Goal: Task Accomplishment & Management: Manage account settings

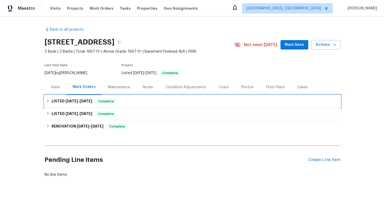
click at [144, 104] on div "LISTED [DATE] - [DATE] Complete" at bounding box center [192, 101] width 293 height 6
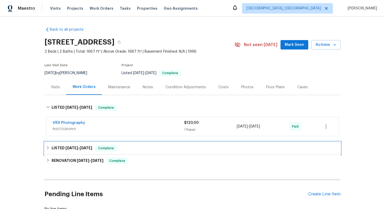
click at [141, 145] on div "LISTED [DATE] - [DATE] Complete" at bounding box center [192, 148] width 293 height 6
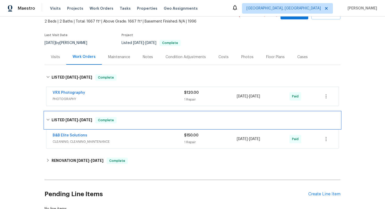
scroll to position [40, 0]
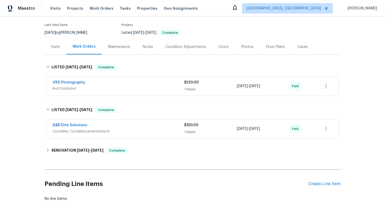
click at [142, 129] on span "CLEANING, CLEANING_MAINTENANCE" at bounding box center [118, 131] width 131 height 5
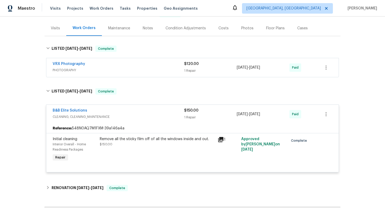
scroll to position [70, 0]
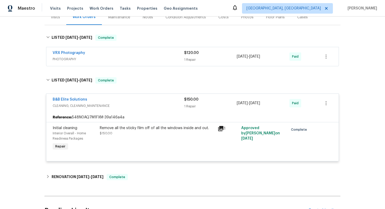
click at [147, 128] on div "Remove all the sticky film off of all the windows inside and out." at bounding box center [157, 127] width 115 height 5
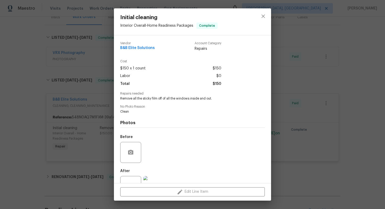
scroll to position [19, 0]
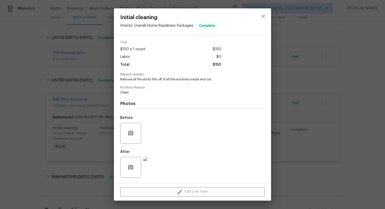
click at [308, 119] on div "Initial cleaning Interior Overall - Home Readiness Packages Complete Vendor B&B…" at bounding box center [192, 104] width 385 height 209
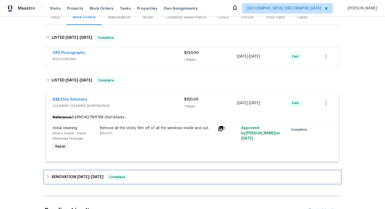
click at [168, 178] on div "RENOVATION 4/29/25 - 5/29/25 Complete" at bounding box center [192, 177] width 293 height 6
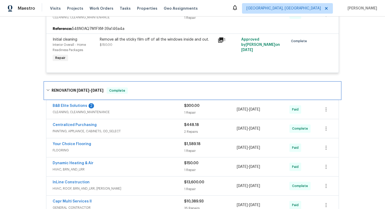
scroll to position [167, 0]
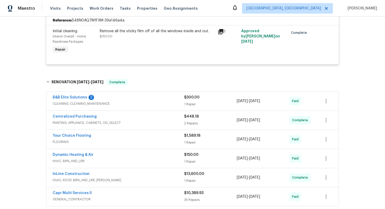
click at [150, 101] on div "B&B Elite Solutions 2" at bounding box center [118, 98] width 131 height 6
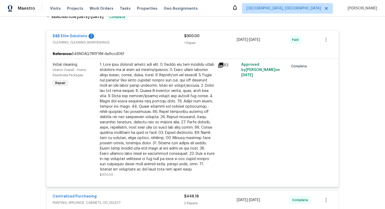
scroll to position [233, 0]
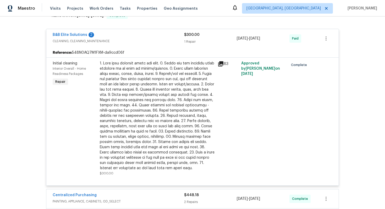
click at [132, 85] on div at bounding box center [157, 116] width 115 height 110
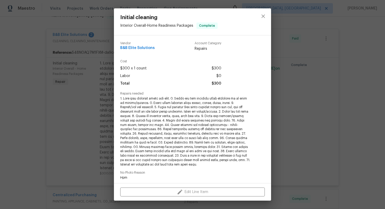
scroll to position [85, 0]
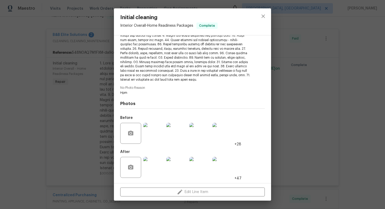
click at [151, 167] on img at bounding box center [153, 167] width 21 height 21
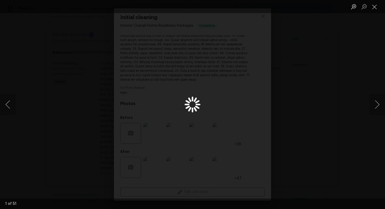
click at [339, 96] on div "Lightbox" at bounding box center [192, 104] width 385 height 209
click at [374, 7] on button "Close lightbox" at bounding box center [374, 6] width 10 height 9
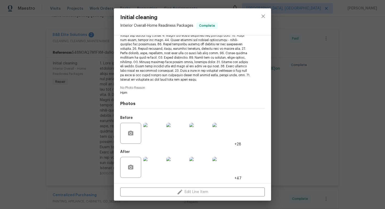
click at [338, 31] on div "Initial cleaning Interior Overall - Home Readiness Packages Complete Vendor B&B…" at bounding box center [192, 104] width 385 height 209
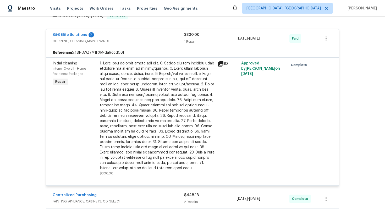
scroll to position [391, 0]
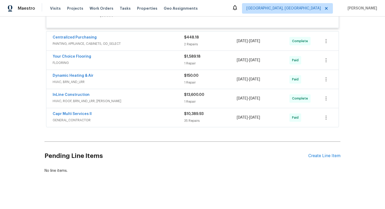
click at [122, 119] on span "GENERAL_CONTRACTOR" at bounding box center [118, 119] width 131 height 5
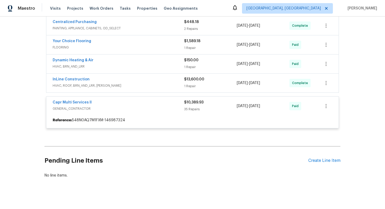
scroll to position [411, 0]
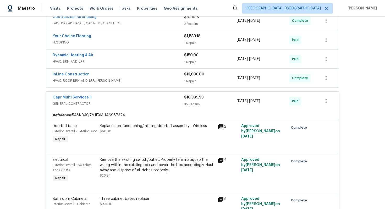
click at [109, 100] on div "Capr Multi Services ll" at bounding box center [118, 98] width 131 height 6
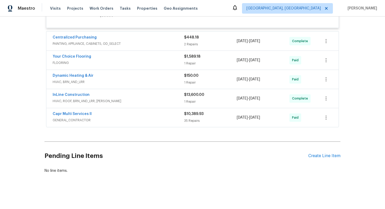
click at [109, 100] on span "HVAC, ROOF, BRN_AND_LRR, WELLS" at bounding box center [118, 100] width 131 height 5
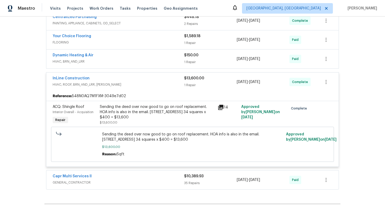
click at [99, 178] on div "Capr Multi Services ll" at bounding box center [118, 176] width 131 height 6
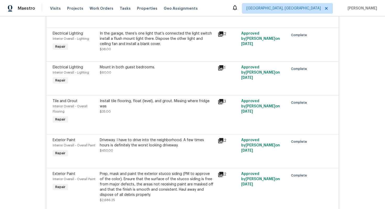
scroll to position [1414, 0]
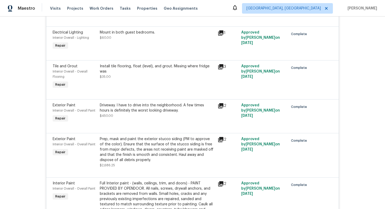
click at [116, 149] on div "Prep, mask and paint the exterior stucco siding (PM to approve of the color). E…" at bounding box center [157, 149] width 115 height 26
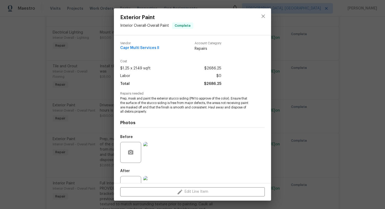
scroll to position [19, 0]
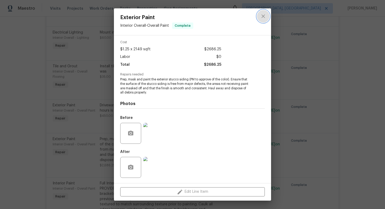
click at [267, 16] on button "close" at bounding box center [263, 16] width 13 height 13
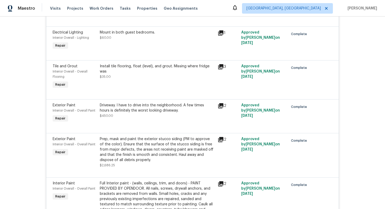
click at [143, 118] on div "Driveway. I have to drive into the neighborhood. A few times hours is definitel…" at bounding box center [157, 111] width 115 height 16
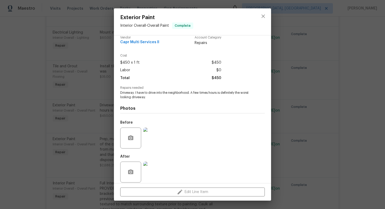
scroll to position [10, 0]
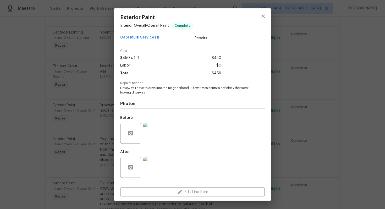
click at [149, 169] on img at bounding box center [153, 167] width 21 height 21
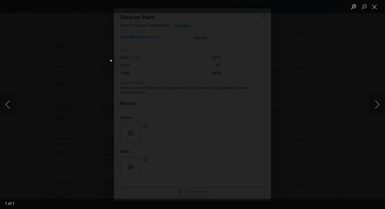
click at [327, 115] on div "Lightbox" at bounding box center [192, 104] width 385 height 209
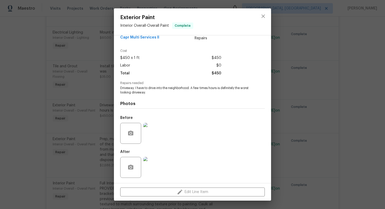
click at [315, 122] on div "Exterior Paint Interior Overall - Overall Paint Complete Vendor Capr Multi Serv…" at bounding box center [192, 104] width 385 height 209
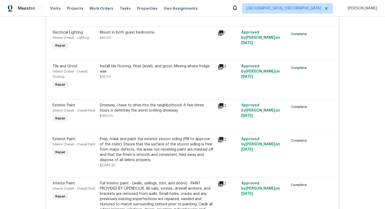
click at [124, 149] on div "Prep, mask and paint the exterior stucco siding (PM to approve of the color). E…" at bounding box center [157, 149] width 115 height 26
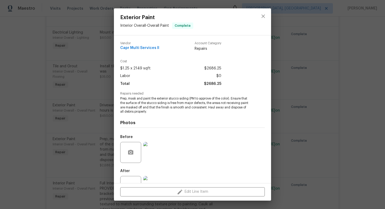
click at [156, 154] on img at bounding box center [153, 152] width 21 height 21
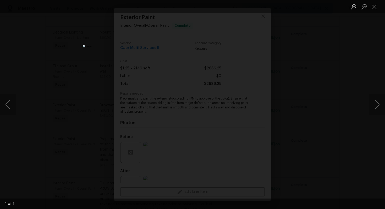
click at [344, 101] on div "Lightbox" at bounding box center [192, 104] width 385 height 209
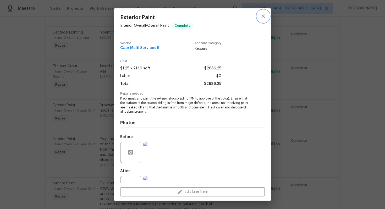
click at [263, 15] on icon "close" at bounding box center [263, 16] width 6 height 6
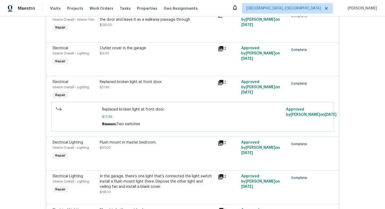
scroll to position [1158, 0]
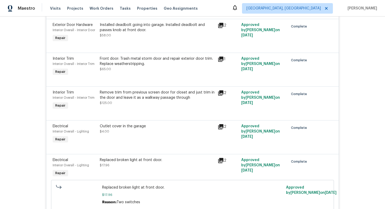
click at [135, 64] on div "Front door: Trash metal storm door and repair exterior door trim. Replace weath…" at bounding box center [157, 61] width 115 height 10
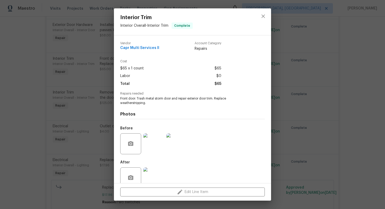
scroll to position [10, 0]
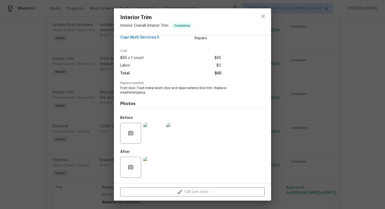
click at [160, 134] on img at bounding box center [153, 133] width 21 height 21
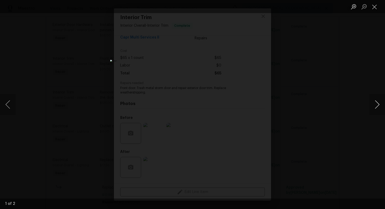
click at [383, 99] on button "Next image" at bounding box center [377, 104] width 16 height 21
click at [376, 9] on button "Close lightbox" at bounding box center [374, 6] width 10 height 9
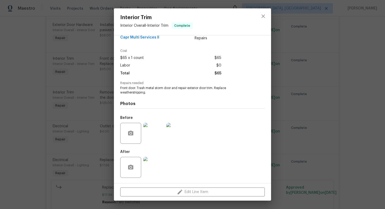
scroll to position [0, 0]
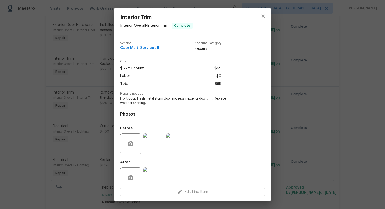
click at [326, 81] on div "Interior Trim Interior Overall - Interior Trim Complete Vendor Capr Multi Servi…" at bounding box center [192, 104] width 385 height 209
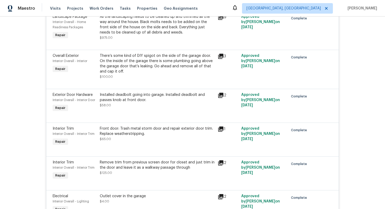
scroll to position [1050, 0]
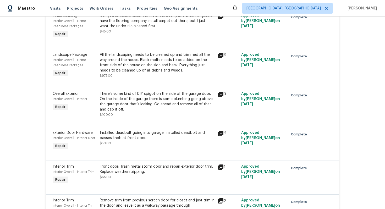
click at [184, 100] on div "There’s some kind of DIY spigot on the side of the garage door. On the inside o…" at bounding box center [157, 101] width 115 height 21
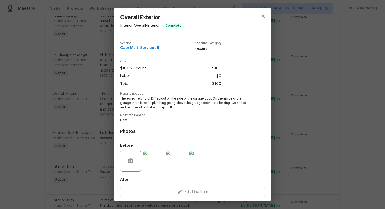
scroll to position [28, 0]
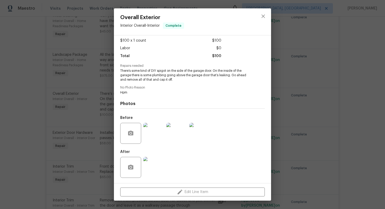
click at [297, 134] on div "Overall Exterior Interior Overall - Interior Complete Vendor Capr Multi Service…" at bounding box center [192, 104] width 385 height 209
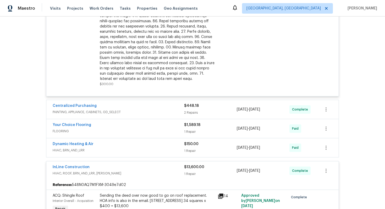
scroll to position [350, 0]
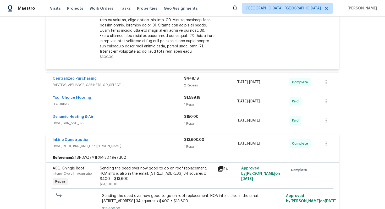
click at [128, 119] on div "Dynamic Heating & Air" at bounding box center [118, 117] width 131 height 6
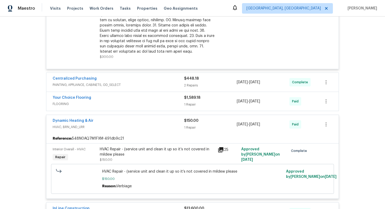
click at [109, 98] on div "Your Choice Flooring" at bounding box center [118, 98] width 131 height 6
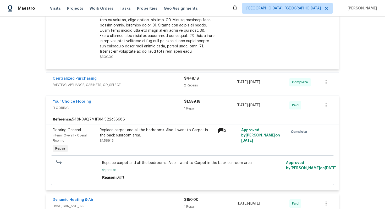
click at [106, 77] on div "Centralized Purchasing" at bounding box center [118, 79] width 131 height 6
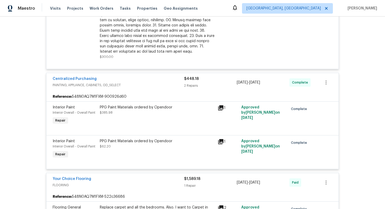
scroll to position [736, 0]
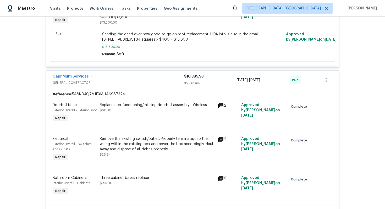
click at [121, 147] on div "Remove the existing switch/outlet. Properly terminate/cap the wiring within the…" at bounding box center [157, 144] width 115 height 16
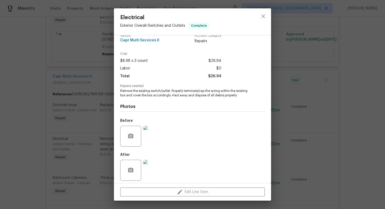
scroll to position [10, 0]
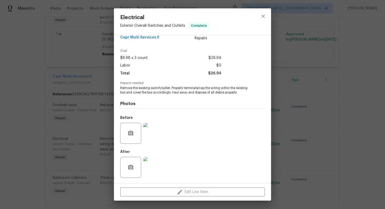
click at [311, 118] on div "Electrical Exterior Overall - Switches and Outlets Complete Vendor Capr Multi S…" at bounding box center [192, 104] width 385 height 209
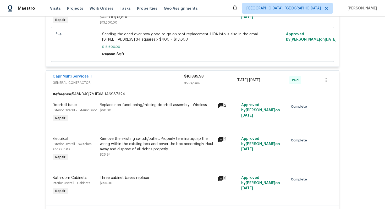
click at [124, 108] on div "Replace non-functioning/missing doorbell assembly - Wireless" at bounding box center [157, 104] width 115 height 5
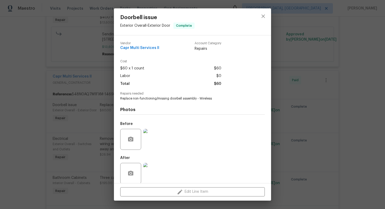
scroll to position [6, 0]
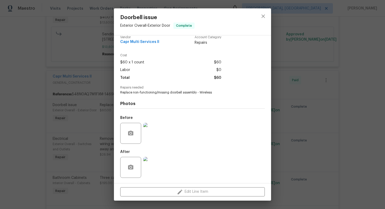
click at [152, 166] on img at bounding box center [153, 167] width 21 height 21
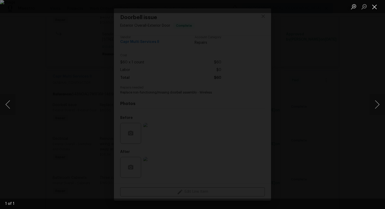
click at [375, 11] on button "Close lightbox" at bounding box center [374, 6] width 10 height 9
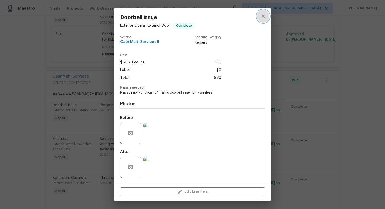
click at [266, 13] on button "close" at bounding box center [263, 16] width 13 height 13
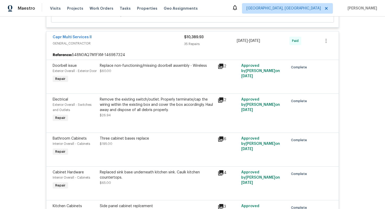
scroll to position [1149, 0]
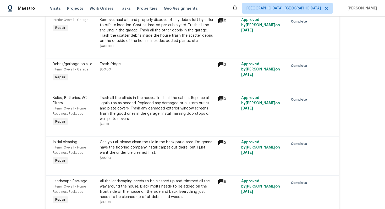
click at [170, 89] on div at bounding box center [192, 85] width 279 height 6
click at [151, 115] on div "Trash all the blinds in the house. Trash all the cables. Replace all lightbulbs…" at bounding box center [157, 108] width 115 height 26
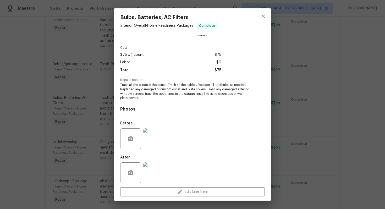
scroll to position [19, 0]
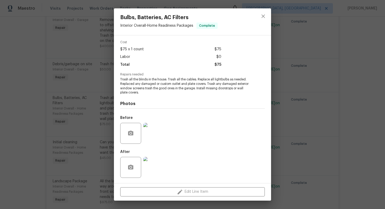
click at [294, 100] on div "Bulbs, Batteries, AC Filters Interior Overall - Home Readiness Packages Complet…" at bounding box center [192, 104] width 385 height 209
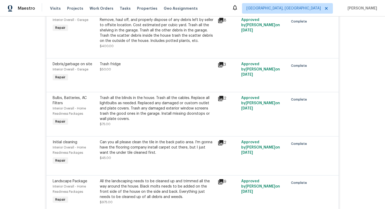
scroll to position [184, 0]
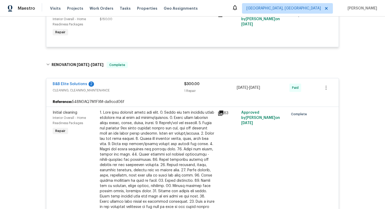
click at [162, 130] on div at bounding box center [157, 165] width 115 height 110
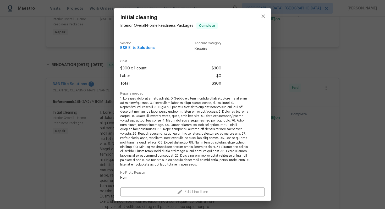
scroll to position [85, 0]
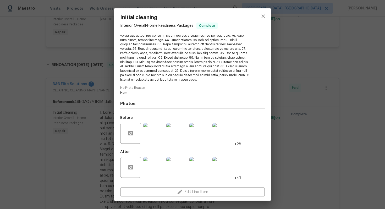
click at [156, 161] on img at bounding box center [153, 167] width 21 height 21
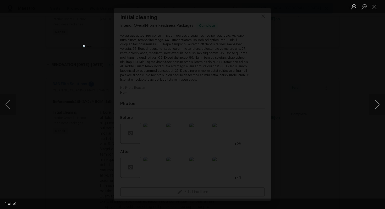
click at [379, 104] on button "Next image" at bounding box center [377, 104] width 16 height 21
click at [375, 107] on button "Next image" at bounding box center [377, 104] width 16 height 21
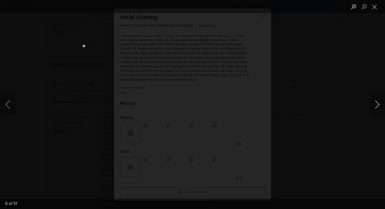
click at [375, 107] on button "Next image" at bounding box center [377, 104] width 16 height 21
click at [375, 108] on button "Next image" at bounding box center [377, 104] width 16 height 21
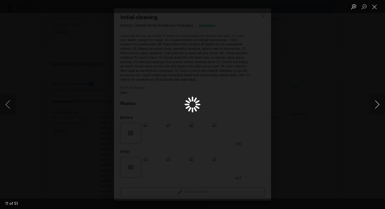
click at [375, 108] on button "Next image" at bounding box center [377, 104] width 16 height 21
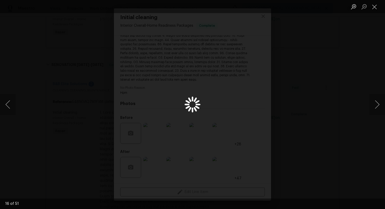
click at [376, 117] on div "Lightbox" at bounding box center [192, 104] width 385 height 209
click at [372, 8] on button "Close lightbox" at bounding box center [374, 6] width 10 height 9
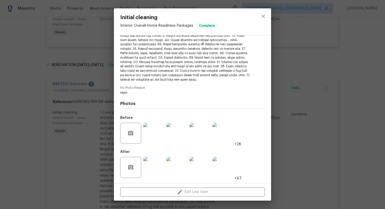
click at [61, 81] on div "Initial cleaning Interior Overall - Home Readiness Packages Complete Vendor B&B…" at bounding box center [192, 104] width 385 height 209
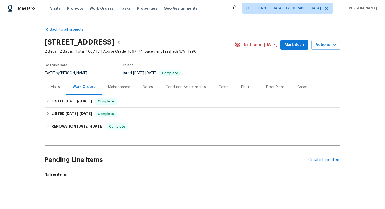
click at [56, 86] on div "Visits" at bounding box center [55, 87] width 9 height 5
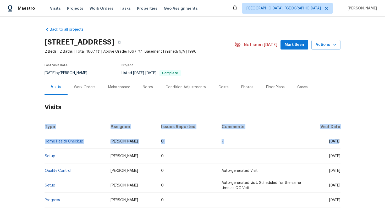
drag, startPoint x: 347, startPoint y: 141, endPoint x: 319, endPoint y: 139, distance: 28.0
click at [319, 139] on div "Back to all projects 10350 SW 62nd Terrace Rd, Ocala, FL 34476 2 Beds | 2 Baths…" at bounding box center [192, 112] width 385 height 192
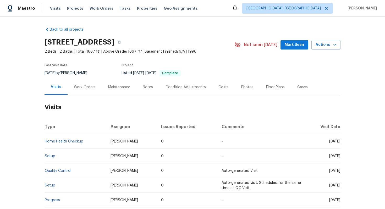
click at [314, 105] on h2 "Visits" at bounding box center [192, 107] width 296 height 24
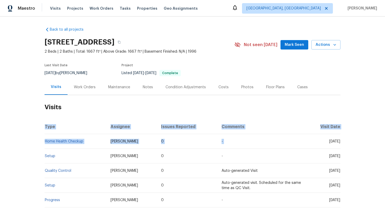
drag, startPoint x: 342, startPoint y: 141, endPoint x: 322, endPoint y: 130, distance: 22.6
click at [329, 132] on div "Back to all projects 10350 SW 62nd Terrace Rd, Ocala, FL 34476 2 Beds | 2 Baths…" at bounding box center [192, 112] width 385 height 192
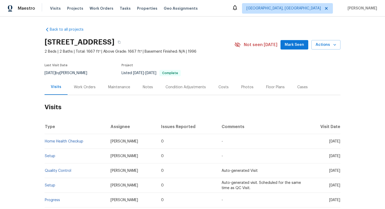
click at [318, 126] on th "Visit Date" at bounding box center [323, 126] width 34 height 15
drag, startPoint x: 341, startPoint y: 141, endPoint x: 325, endPoint y: 140, distance: 15.4
click at [325, 140] on div "Back to all projects 10350 SW 62nd Terrace Rd, Ocala, FL 34476 2 Beds | 2 Baths…" at bounding box center [192, 112] width 385 height 192
click at [329, 140] on span "Thu, Aug 07 2025" at bounding box center [334, 141] width 11 height 4
drag, startPoint x: 319, startPoint y: 141, endPoint x: 340, endPoint y: 141, distance: 21.5
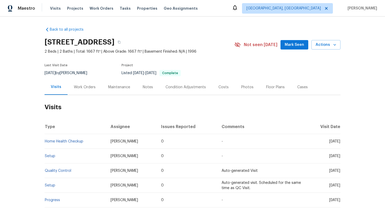
click at [340, 141] on div "Back to all projects 10350 SW 62nd Terrace Rd, Ocala, FL 34476 2 Beds | 2 Baths…" at bounding box center [192, 112] width 385 height 192
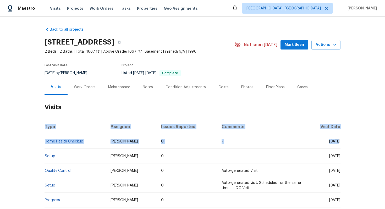
copy table "Type Assignee Issues Reported Comments Visit Date Home Health Checkup Caleb Hur…"
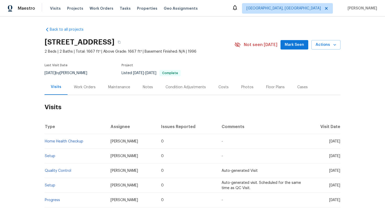
click at [264, 145] on td "-" at bounding box center [261, 141] width 89 height 15
copy span "Aug 07 2025"
drag, startPoint x: 319, startPoint y: 141, endPoint x: 340, endPoint y: 139, distance: 21.5
click at [340, 139] on div "Back to all projects 10350 SW 62nd Terrace Rd, Ocala, FL 34476 2 Beds | 2 Baths…" at bounding box center [192, 112] width 385 height 192
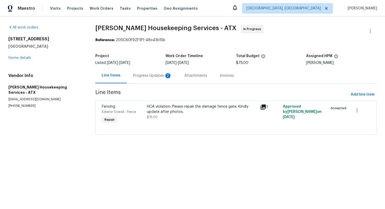
click at [152, 78] on div "Progress Updates 2" at bounding box center [152, 75] width 39 height 5
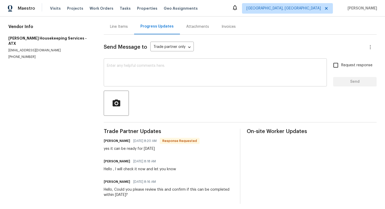
scroll to position [50, 0]
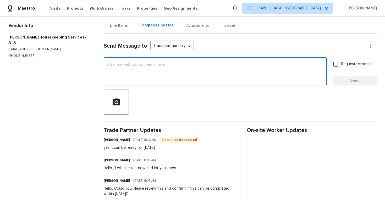
click at [162, 73] on textarea at bounding box center [215, 72] width 217 height 18
type textarea "Thank you!"
click at [366, 80] on span "Send" at bounding box center [354, 80] width 35 height 7
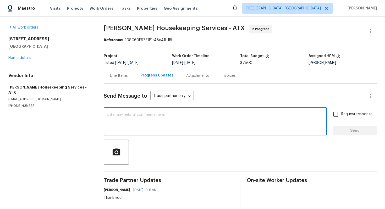
click at [142, 118] on textarea at bounding box center [215, 122] width 217 height 18
paste textarea "gate hinge has fallen off and the gate is not latching) and pickets laying on t…"
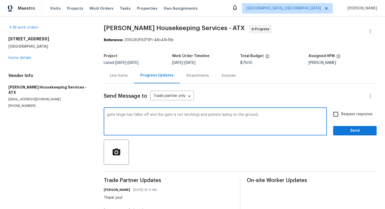
click at [198, 114] on textarea "gate hinge has fallen off and the gate is not latching) and pickets laying on t…" at bounding box center [215, 122] width 217 height 18
click at [278, 115] on textarea "gate hinge has fallen off and the gate is not latching and pickets laying on th…" at bounding box center [215, 122] width 217 height 18
click at [236, 113] on div "gate hinge has fallen off and the gate is not latching and pickets laying on th…" at bounding box center [215, 122] width 223 height 27
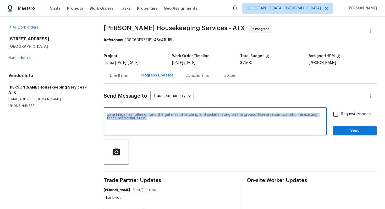
click at [236, 113] on div "gate hinge has fallen off and the gate is not latching and pickets laying on th…" at bounding box center [215, 122] width 223 height 27
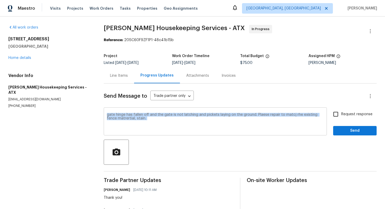
click at [236, 113] on div "gate hinge has fallen off and the gate is not latching and pickets laying on th…" at bounding box center [215, 122] width 223 height 27
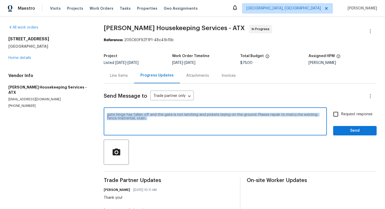
click at [236, 113] on div "gate hinge has fallen off and the gate is not latching and pickets laying on th…" at bounding box center [215, 122] width 223 height 27
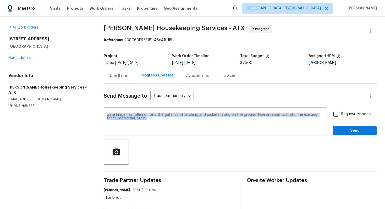
click at [236, 113] on div "gate hinge has fallen off and the gate is not latching and pickets laying on th…" at bounding box center [215, 122] width 223 height 27
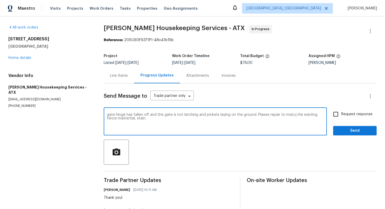
click at [237, 116] on textarea "gate hinge has fallen off and the gate is not latching and pickets laying on th…" at bounding box center [215, 122] width 217 height 18
paste textarea "The gate hinge has fallen off, and the gate is not latching. Pickets are laying…"
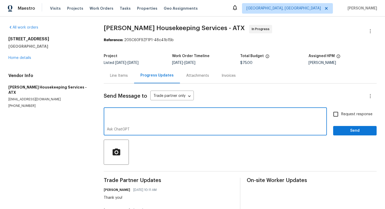
click at [206, 25] on span "Arelis Housekeeping Services - ATX" at bounding box center [174, 28] width 141 height 6
drag, startPoint x: 137, startPoint y: 127, endPoint x: 106, endPoint y: 125, distance: 30.7
click at [106, 125] on div "The gate hinge has fallen off, and the gate is not latching. Pickets are laying…" at bounding box center [215, 122] width 223 height 27
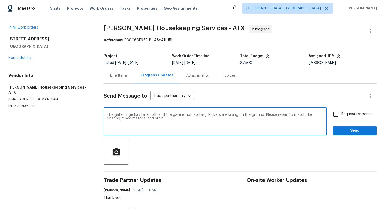
scroll to position [0, 0]
click at [115, 131] on textarea "The gate hinge has fallen off, and the gate is not latching. Pickets are laying…" at bounding box center [215, 122] width 217 height 18
click at [116, 127] on textarea "The gate hinge has fallen off, and the gate is not latching. Pickets are laying…" at bounding box center [215, 122] width 217 height 18
click at [125, 130] on textarea "The gate hinge has fallen off, and the gate is not latching. Pickets are laying…" at bounding box center [215, 122] width 217 height 18
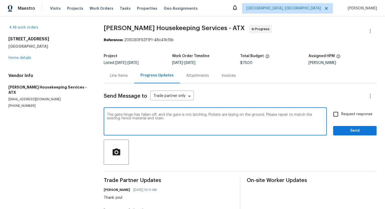
click at [125, 130] on textarea "The gate hinge has fallen off, and the gate is not latching. Pickets are laying…" at bounding box center [215, 122] width 217 height 18
click at [146, 131] on textarea "The gate hinge has fallen off, and the gate is not latching. Pickets are laying…" at bounding box center [215, 122] width 217 height 18
type textarea "The gate hinge has fallen off, and the gate is not latching. Pickets are laying…"
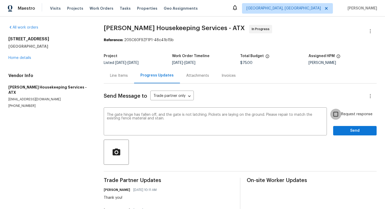
click at [338, 114] on input "Request response" at bounding box center [335, 114] width 11 height 11
checkbox input "true"
click at [344, 134] on span "Send" at bounding box center [354, 130] width 35 height 7
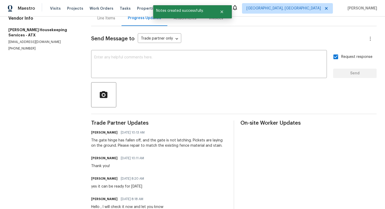
scroll to position [36, 0]
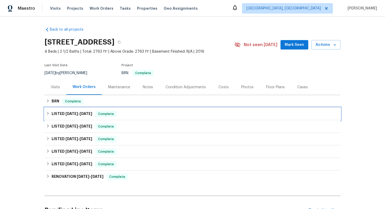
click at [141, 114] on div "LISTED 5/27/25 - 6/10/25 Complete" at bounding box center [192, 114] width 293 height 6
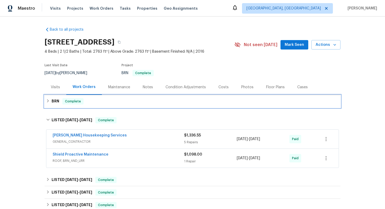
click at [139, 104] on div "BRN Complete" at bounding box center [192, 101] width 296 height 13
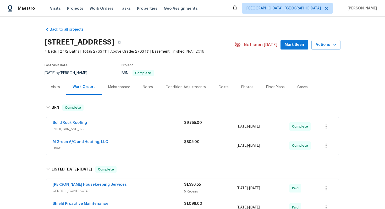
click at [103, 123] on div "Solid Rock Roofing" at bounding box center [118, 123] width 131 height 6
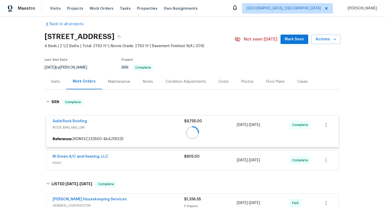
scroll to position [7, 0]
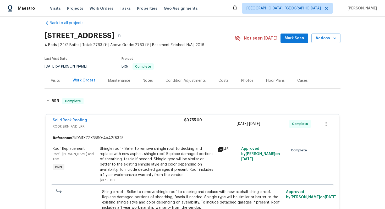
click at [105, 164] on div "Shingle roof - Seller to remove shingle roof to decking and replace with new as…" at bounding box center [157, 161] width 115 height 31
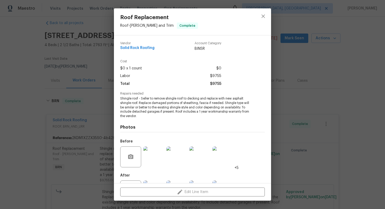
scroll to position [24, 0]
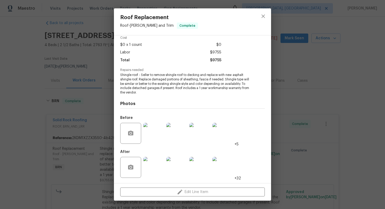
click at [156, 138] on img at bounding box center [153, 133] width 21 height 21
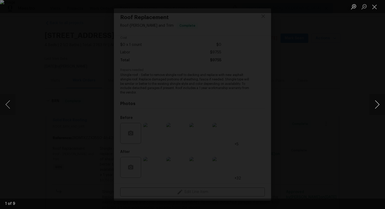
click at [378, 104] on button "Next image" at bounding box center [377, 104] width 16 height 21
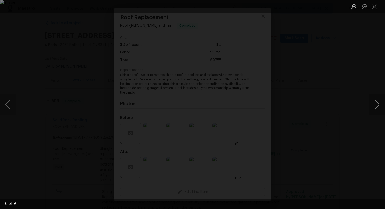
click at [378, 104] on button "Next image" at bounding box center [377, 104] width 16 height 21
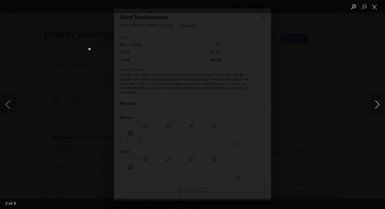
click at [378, 104] on button "Next image" at bounding box center [377, 104] width 16 height 21
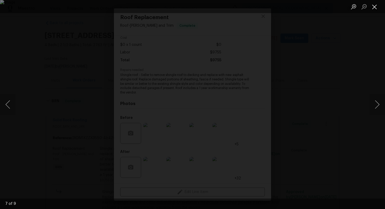
click at [375, 7] on button "Close lightbox" at bounding box center [374, 6] width 10 height 9
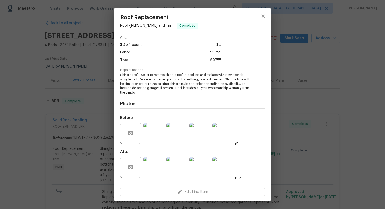
click at [362, 77] on div "Roof Replacement Roof - Eaves and Trim Complete Vendor Solid Rock Roofing Accou…" at bounding box center [192, 104] width 385 height 209
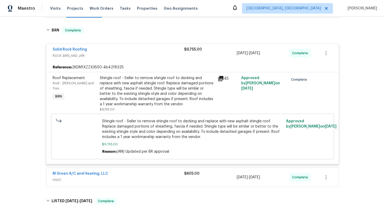
scroll to position [112, 0]
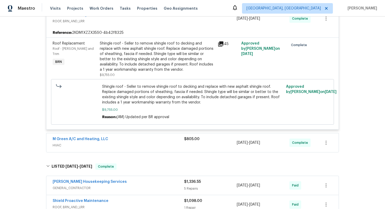
click at [156, 150] on div "M Green A/C and Heating, LLC HVAC $805.00 8/5/2025 - 8/7/2025 Complete" at bounding box center [192, 142] width 292 height 19
click at [159, 142] on div "M Green A/C and Heating, LLC" at bounding box center [118, 139] width 131 height 6
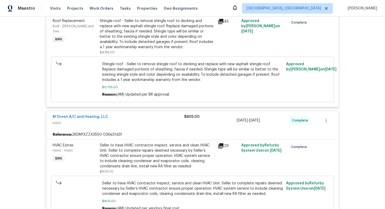
scroll to position [141, 0]
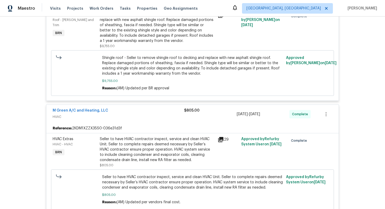
click at [155, 152] on div "Seller to have HVAC contractor inspect, service and clean HVAC Unit. Seller to …" at bounding box center [157, 149] width 115 height 26
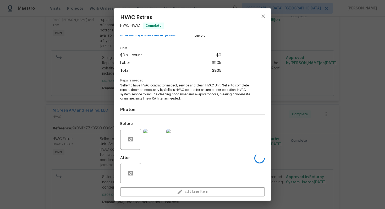
scroll to position [19, 0]
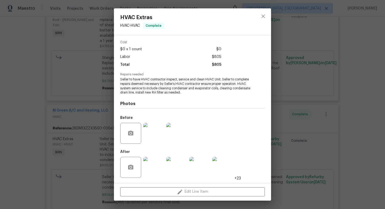
click at [154, 169] on img at bounding box center [153, 167] width 21 height 21
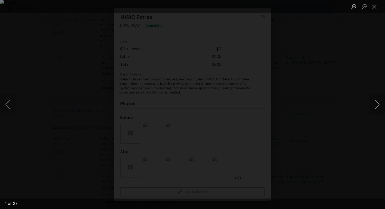
click at [376, 101] on button "Next image" at bounding box center [377, 104] width 16 height 21
click at [376, 102] on button "Next image" at bounding box center [377, 104] width 16 height 21
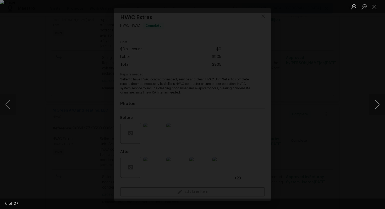
click at [376, 102] on button "Next image" at bounding box center [377, 104] width 16 height 21
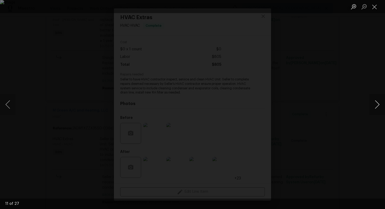
click at [376, 102] on button "Next image" at bounding box center [377, 104] width 16 height 21
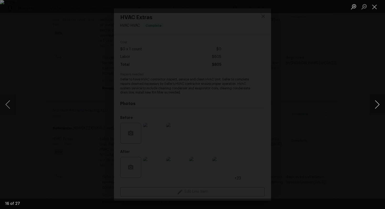
click at [376, 102] on button "Next image" at bounding box center [377, 104] width 16 height 21
click at [376, 103] on button "Next image" at bounding box center [377, 104] width 16 height 21
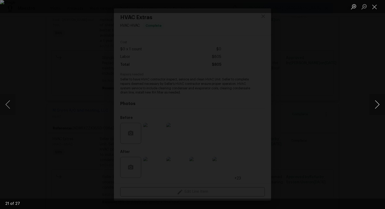
click at [376, 102] on button "Next image" at bounding box center [377, 104] width 16 height 21
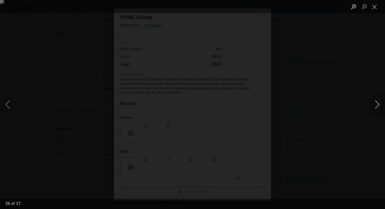
click at [376, 102] on button "Next image" at bounding box center [377, 104] width 16 height 21
click at [376, 103] on button "Next image" at bounding box center [377, 104] width 16 height 21
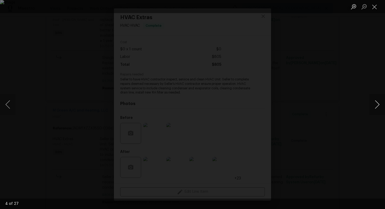
click at [376, 103] on button "Next image" at bounding box center [377, 104] width 16 height 21
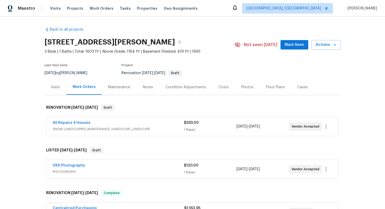
click at [105, 123] on div "All Repairs 4 Houses" at bounding box center [118, 123] width 131 height 6
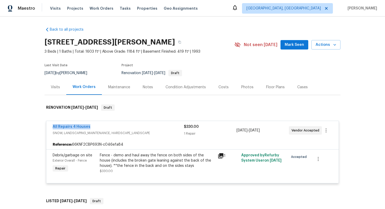
drag, startPoint x: 92, startPoint y: 125, endPoint x: 50, endPoint y: 125, distance: 42.6
click at [50, 125] on div "All Repairs 4 Houses SNOW, LANDSCAPING_MAINTENANCE, HARDSCAPE_LANDSCAPE $330.00…" at bounding box center [192, 130] width 292 height 19
copy link "All Repairs 4 Houses"
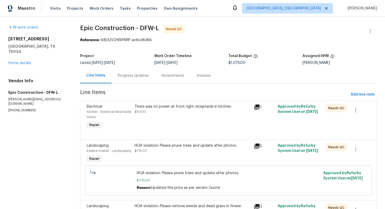
click at [139, 71] on div "Progress Updates" at bounding box center [132, 75] width 43 height 15
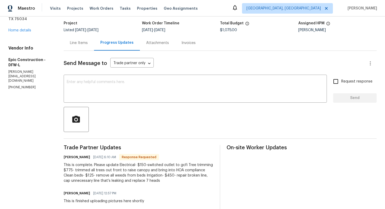
scroll to position [19, 0]
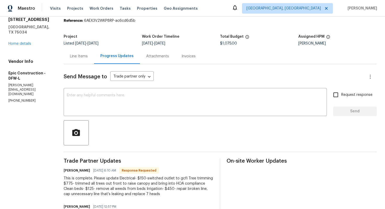
click at [82, 59] on div "Line Items" at bounding box center [79, 56] width 18 height 5
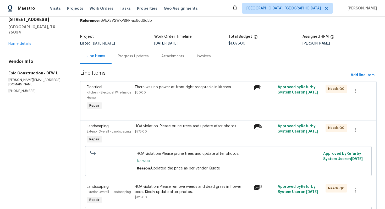
scroll to position [26, 0]
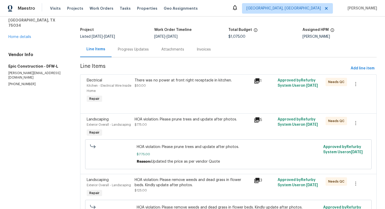
click at [142, 125] on span "$775.00" at bounding box center [140, 124] width 12 height 3
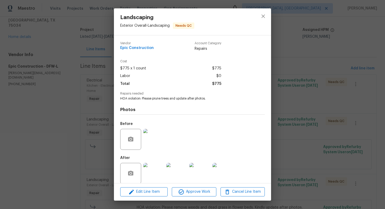
scroll to position [6, 0]
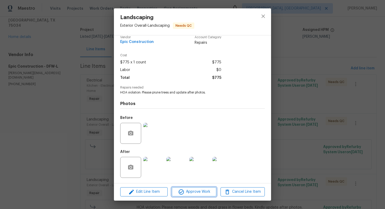
click at [193, 192] on span "Approve Work" at bounding box center [193, 191] width 41 height 7
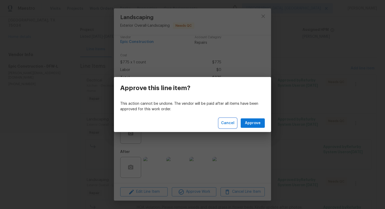
click at [226, 127] on button "Cancel" at bounding box center [228, 123] width 18 height 10
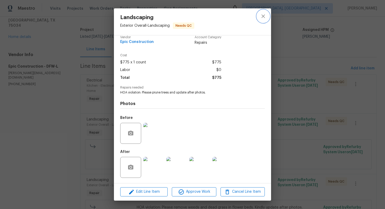
click at [265, 18] on icon "close" at bounding box center [263, 16] width 6 height 6
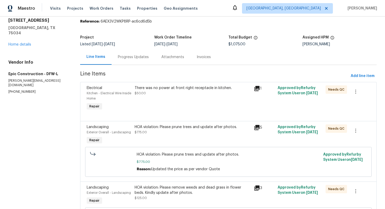
scroll to position [18, 0]
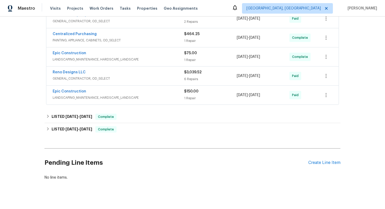
scroll to position [124, 0]
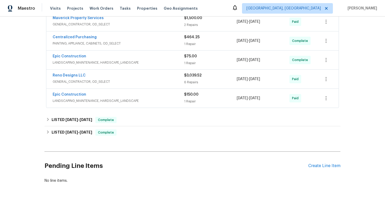
click at [158, 96] on div "Epic Construction" at bounding box center [118, 95] width 131 height 6
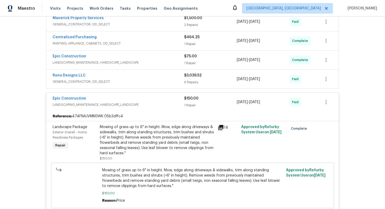
click at [157, 97] on div "Epic Construction" at bounding box center [118, 99] width 131 height 6
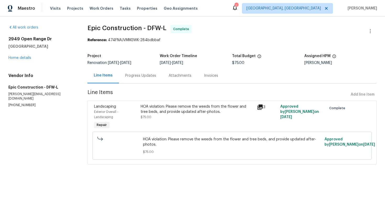
click at [140, 76] on div "Progress Updates" at bounding box center [140, 75] width 31 height 5
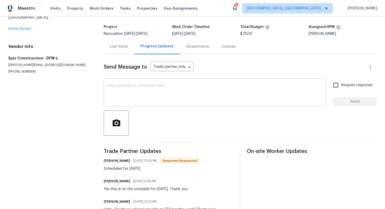
scroll to position [47, 0]
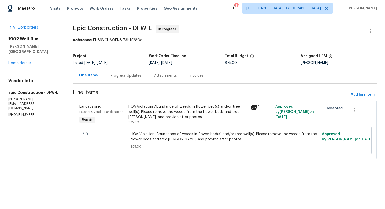
click at [132, 76] on div "Progress Updates" at bounding box center [125, 75] width 31 height 5
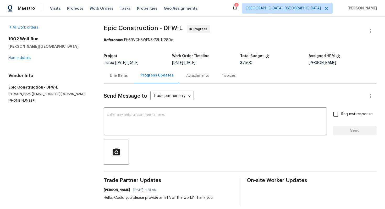
click at [83, 64] on div "All work orders [STREET_ADDRESS][PERSON_NAME] Home details Vendor Info Epic Con…" at bounding box center [49, 64] width 83 height 78
